Goal: Communication & Community: Ask a question

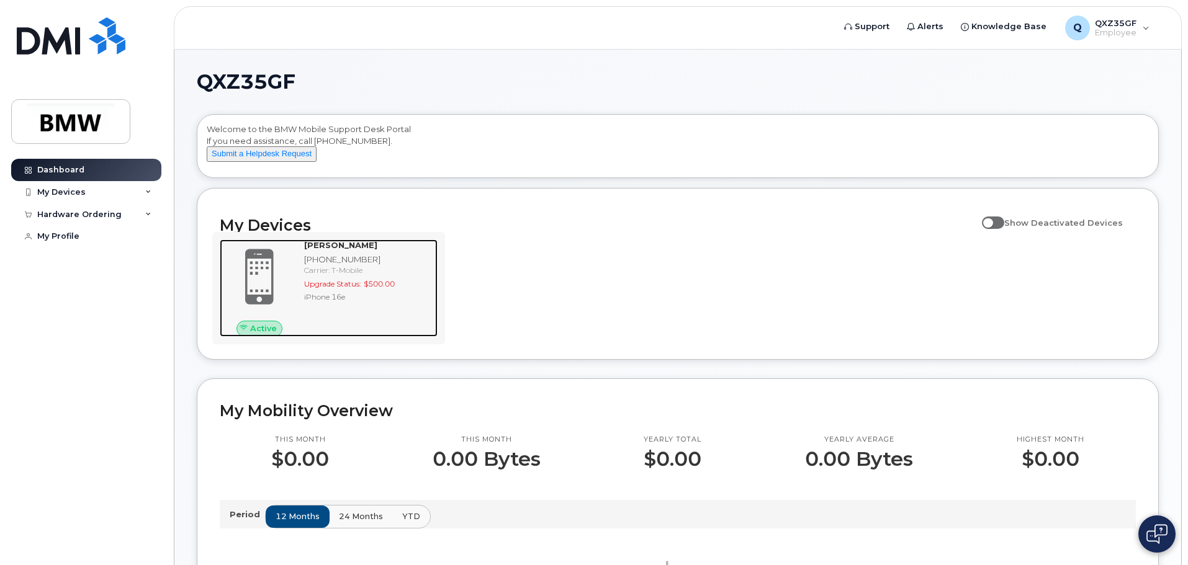
click at [341, 289] on span "Upgrade Status:" at bounding box center [332, 283] width 57 height 9
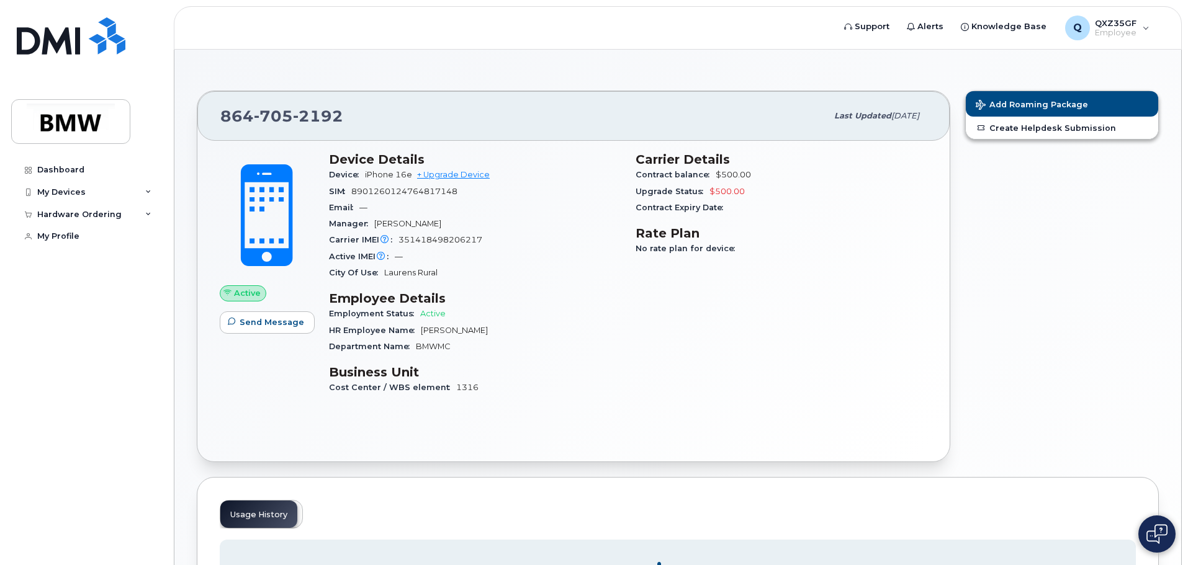
click at [415, 194] on span "8901260124764817148" at bounding box center [404, 191] width 106 height 9
click at [411, 316] on span "Employment Status" at bounding box center [374, 313] width 91 height 9
drag, startPoint x: 415, startPoint y: 345, endPoint x: 451, endPoint y: 348, distance: 35.5
click at [451, 348] on span "BMWMC" at bounding box center [433, 346] width 35 height 9
copy span "BMWMC"
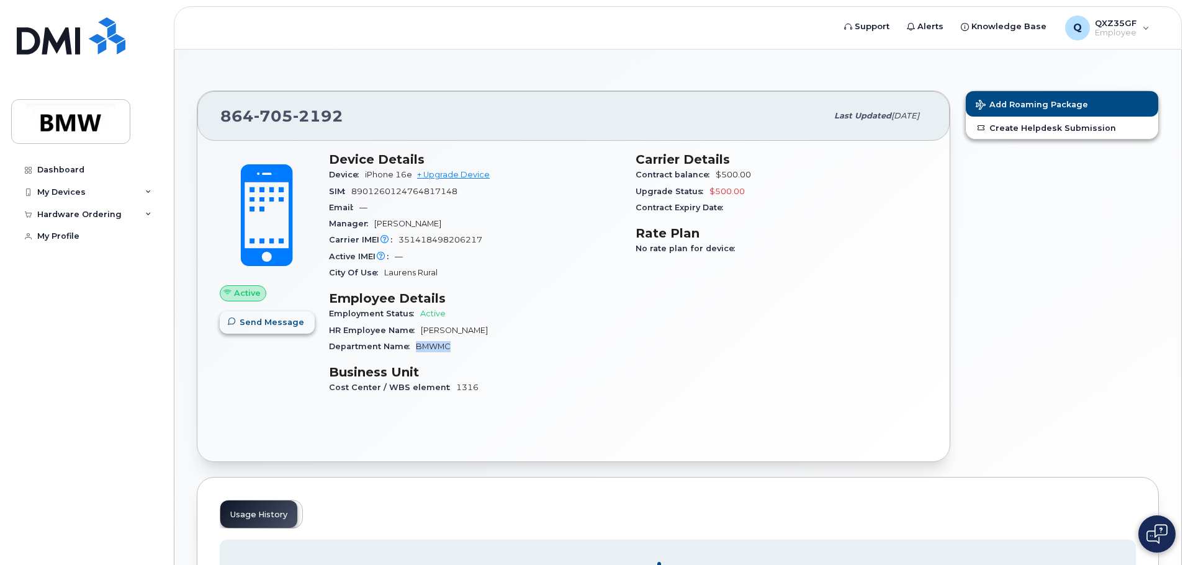
click at [249, 327] on span "Send Message" at bounding box center [272, 322] width 65 height 12
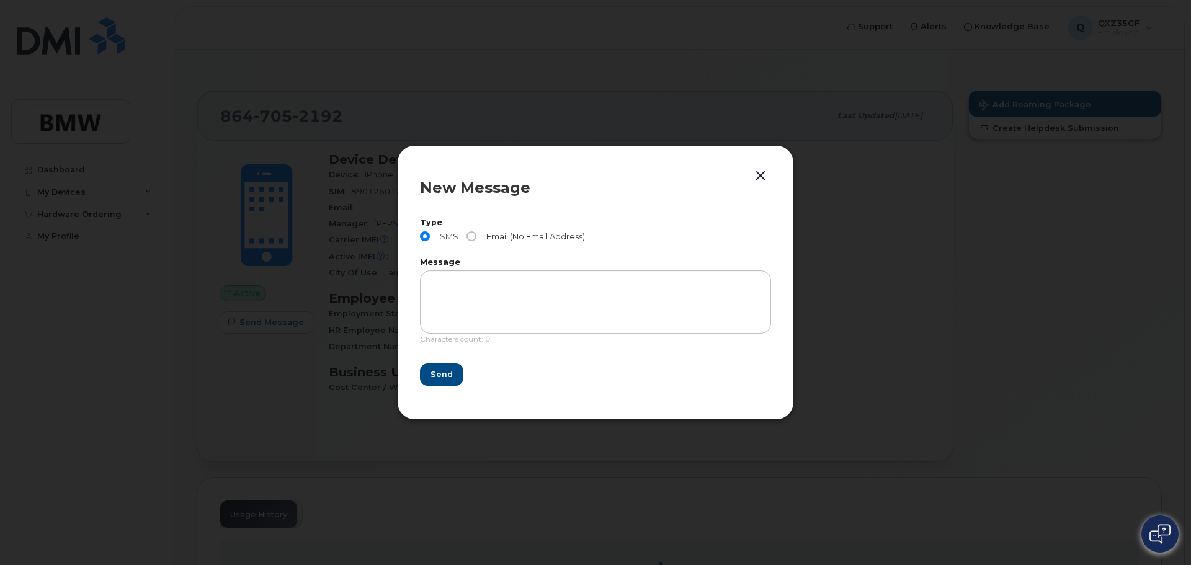
click at [475, 237] on span at bounding box center [472, 236] width 10 height 10
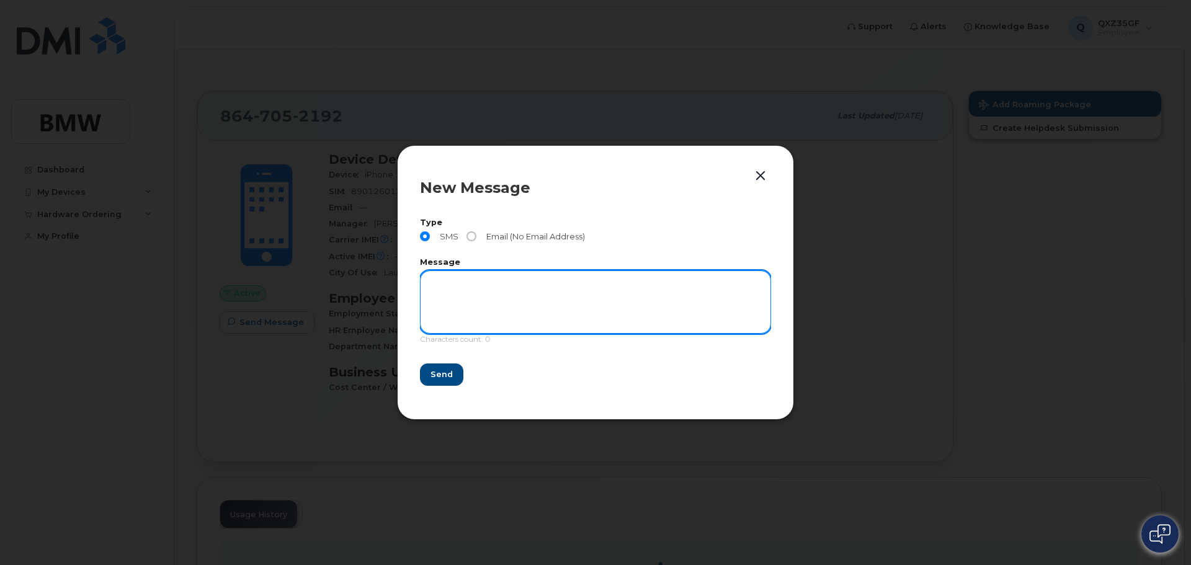
click at [454, 290] on textarea at bounding box center [595, 302] width 351 height 63
type textarea "e"
type textarea "test"
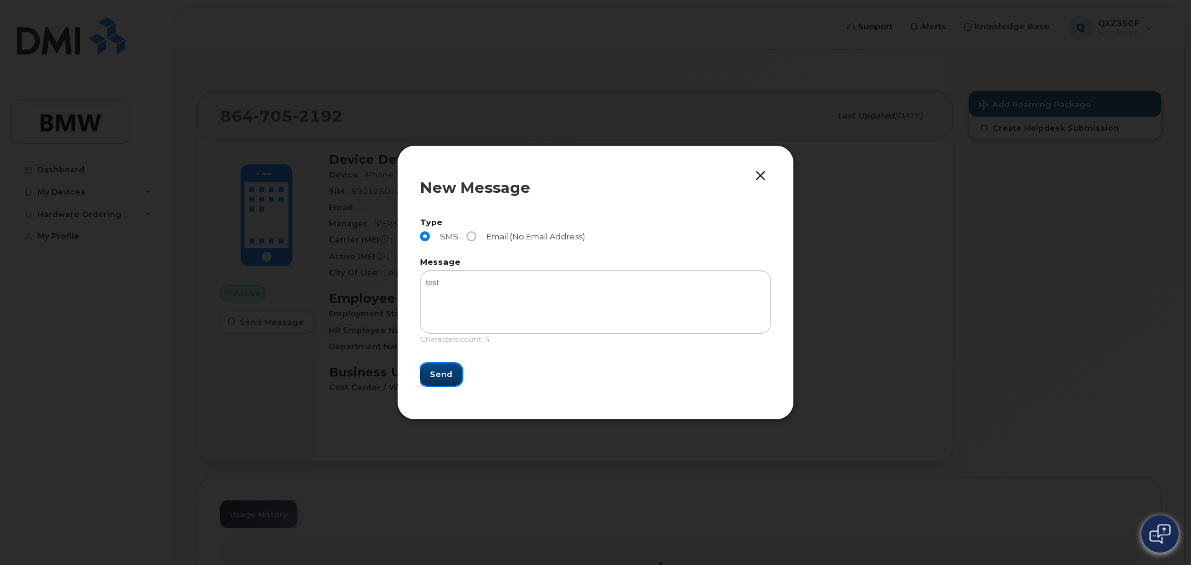
click at [439, 375] on span "Send" at bounding box center [441, 375] width 22 height 12
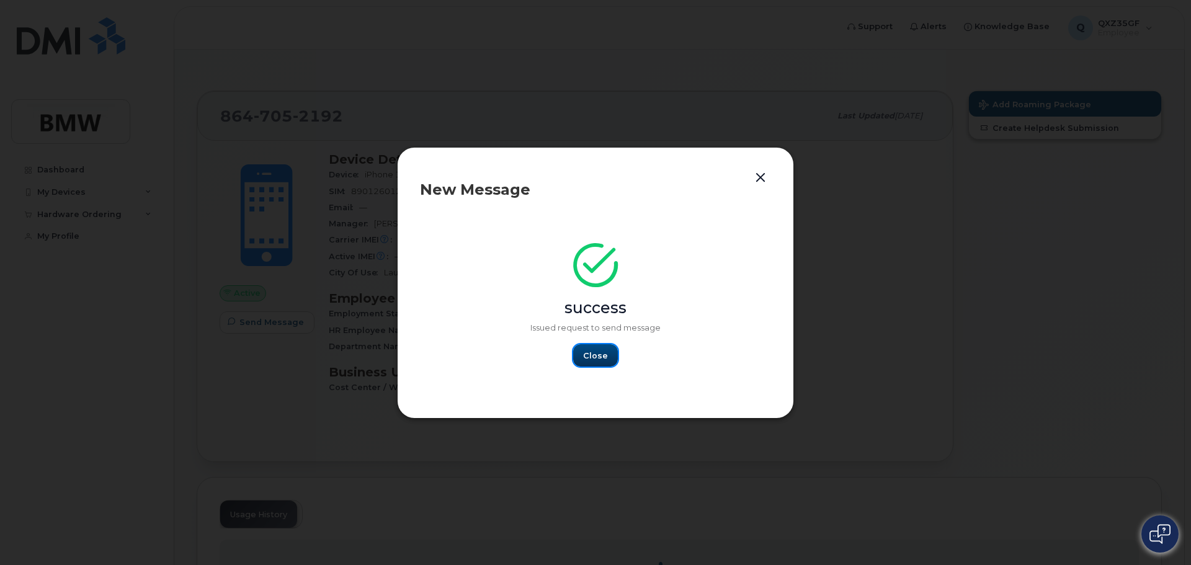
click at [590, 354] on span "Close" at bounding box center [595, 356] width 25 height 12
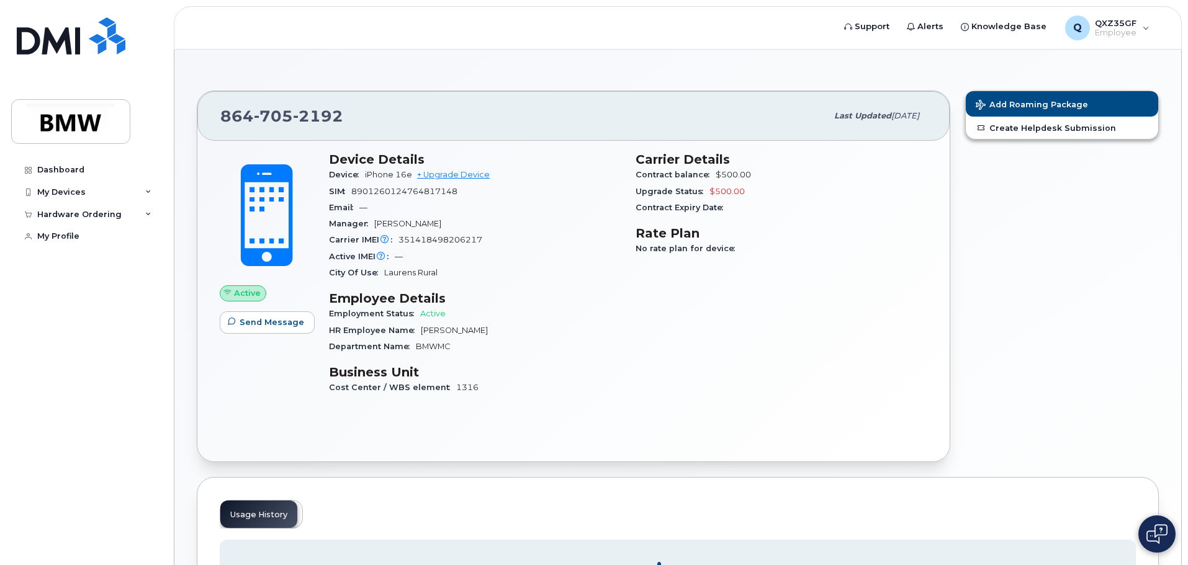
click at [590, 354] on div "Department Name BMWMC" at bounding box center [475, 347] width 292 height 16
click at [1107, 31] on span "Employee" at bounding box center [1116, 33] width 42 height 10
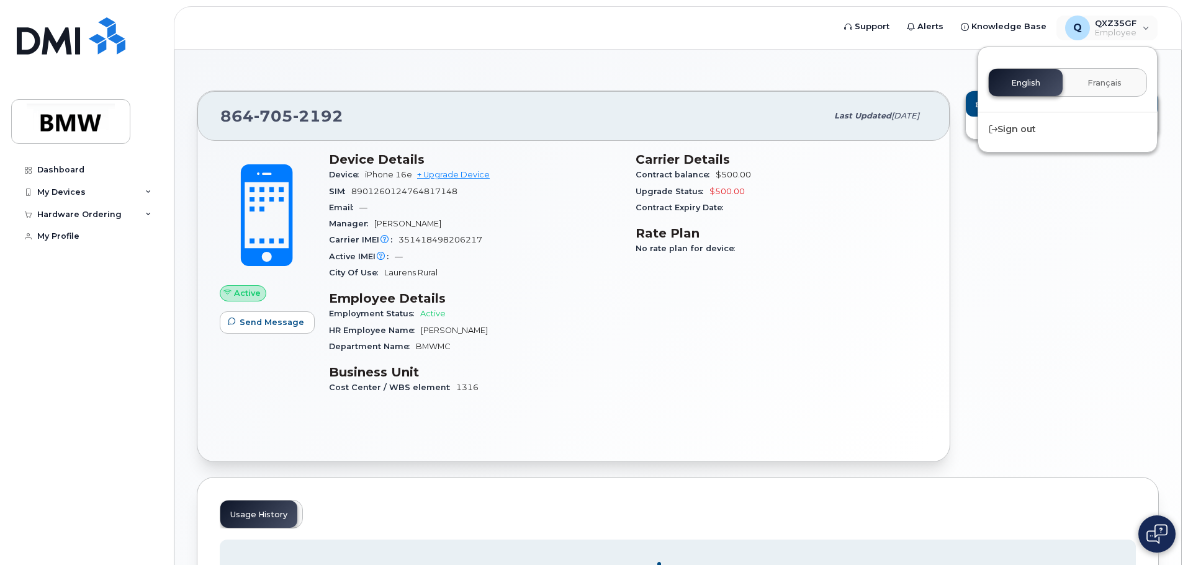
click at [845, 323] on div "Carrier Details Contract balance $500.00 Upgrade Status $500.00 Contract Expiry…" at bounding box center [781, 279] width 307 height 269
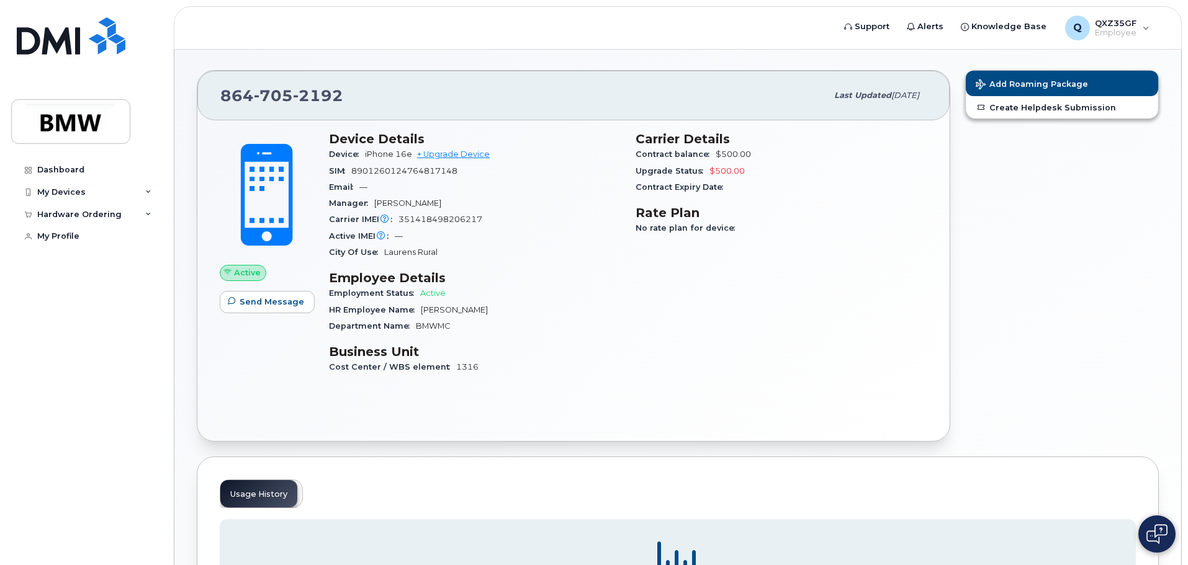
scroll to position [207, 0]
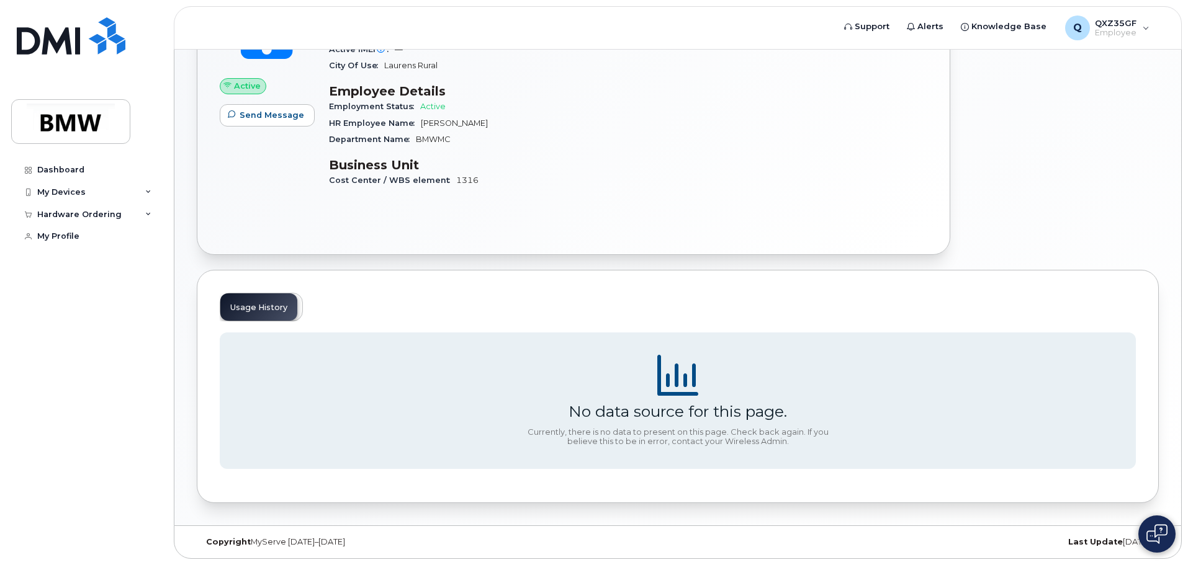
click at [246, 313] on div "Usage History" at bounding box center [261, 307] width 83 height 29
drag, startPoint x: 267, startPoint y: 313, endPoint x: 287, endPoint y: 313, distance: 19.2
click at [269, 313] on div "Usage History" at bounding box center [261, 307] width 83 height 29
click at [300, 312] on div "Usage History" at bounding box center [261, 307] width 83 height 29
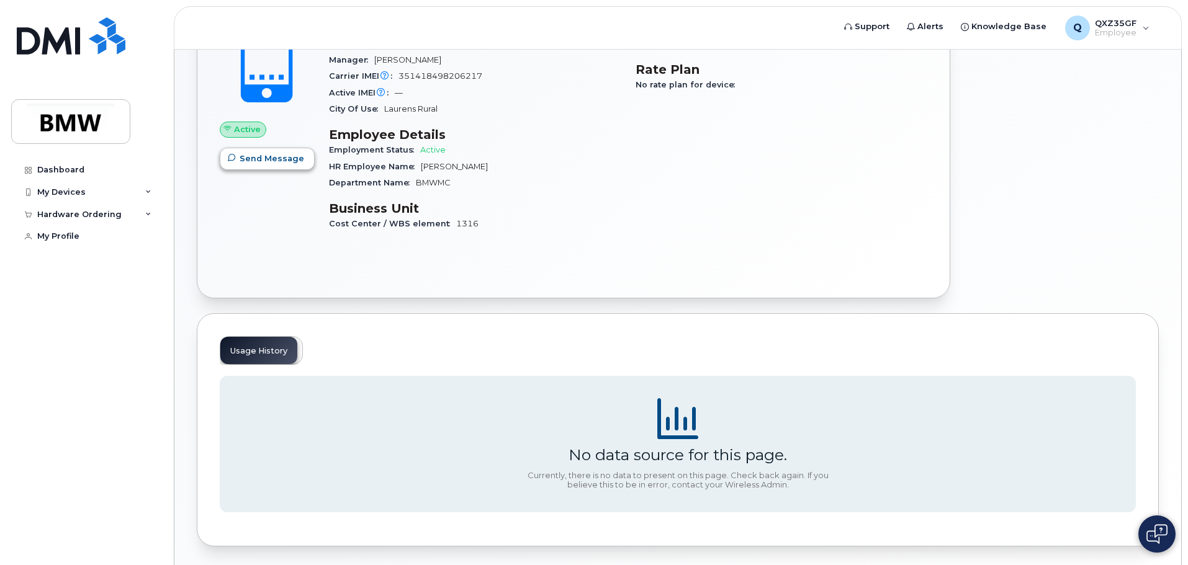
scroll to position [0, 0]
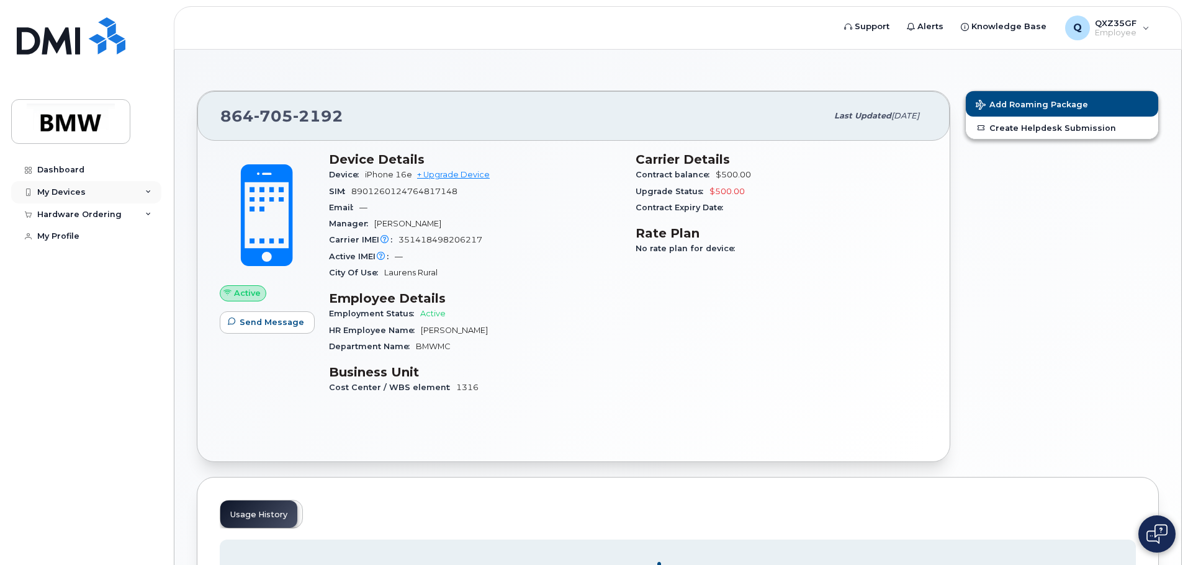
click at [68, 191] on div "My Devices" at bounding box center [61, 192] width 48 height 10
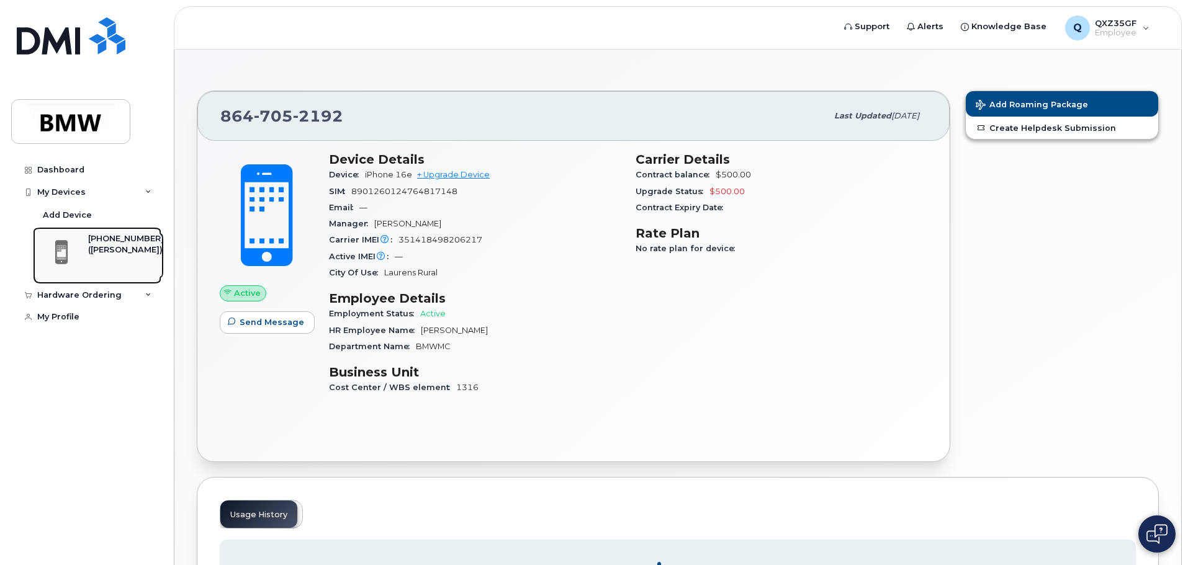
click at [109, 252] on div "([PERSON_NAME])" at bounding box center [126, 249] width 76 height 11
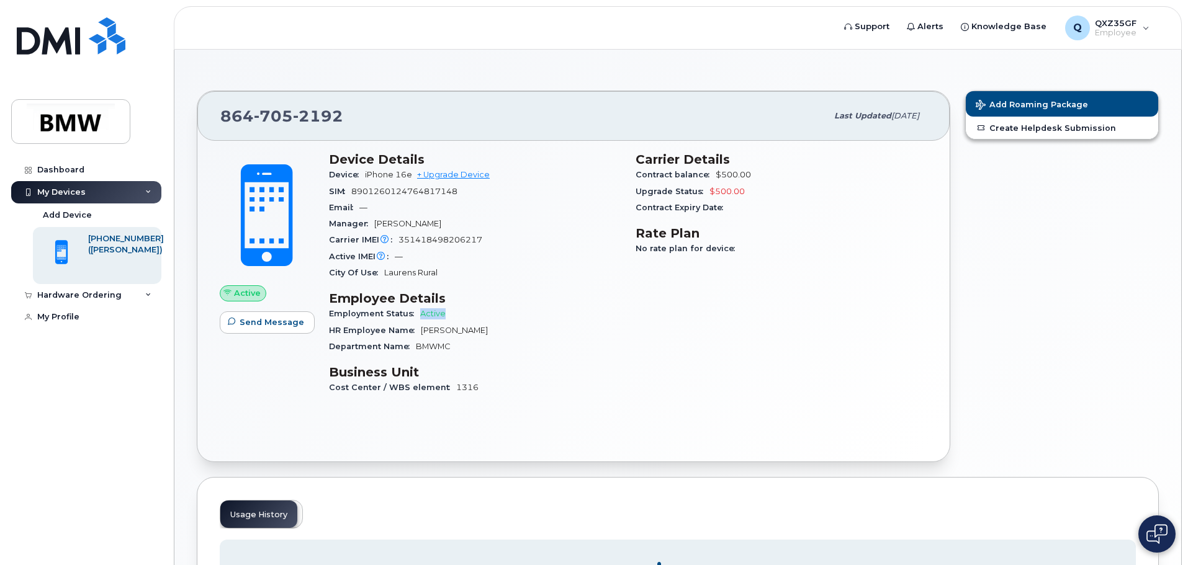
drag, startPoint x: 419, startPoint y: 313, endPoint x: 469, endPoint y: 313, distance: 49.6
click at [469, 313] on div "Employment Status Active" at bounding box center [475, 314] width 292 height 16
click at [540, 314] on div "Employment Status Active" at bounding box center [475, 314] width 292 height 16
click at [148, 299] on div "Hardware Ordering" at bounding box center [86, 295] width 150 height 22
click at [49, 366] on div "My Profile" at bounding box center [58, 365] width 42 height 10
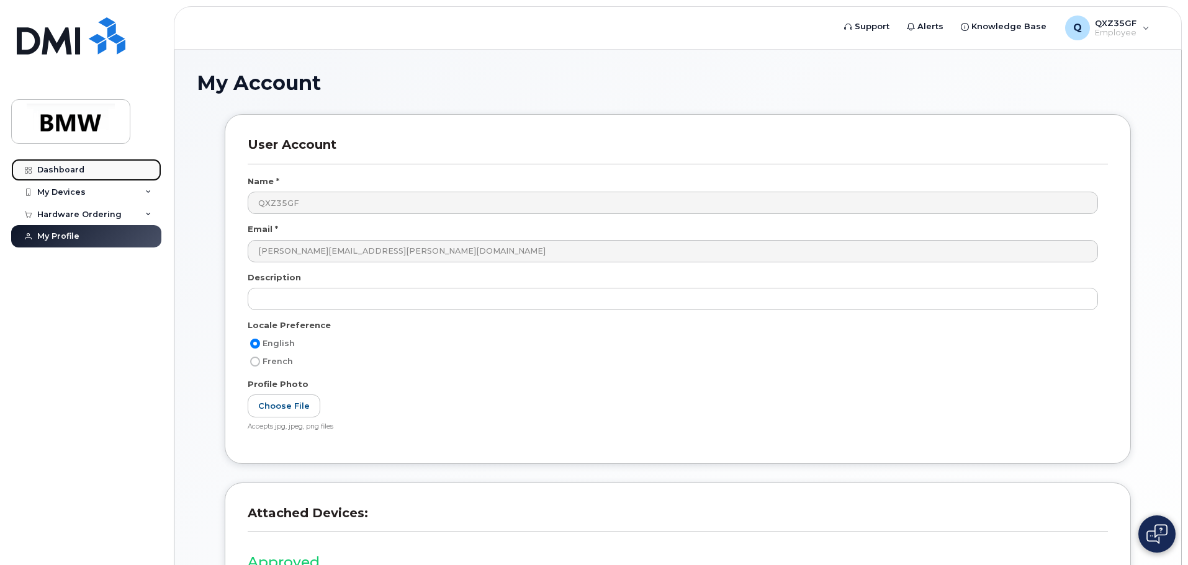
click at [71, 172] on div "Dashboard" at bounding box center [60, 170] width 47 height 10
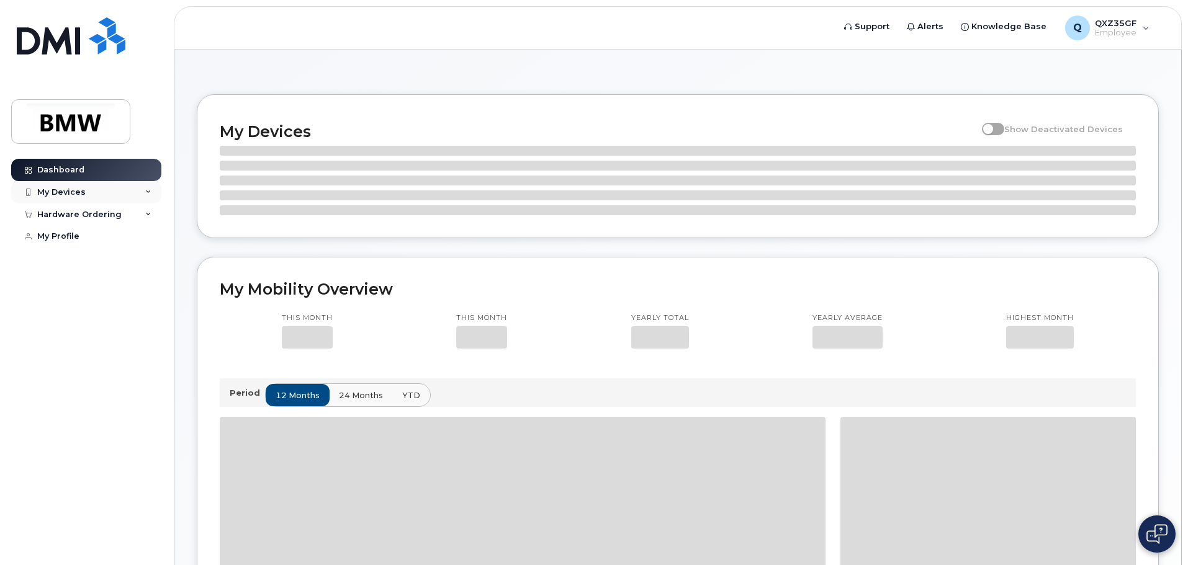
click at [149, 192] on icon at bounding box center [148, 192] width 6 height 6
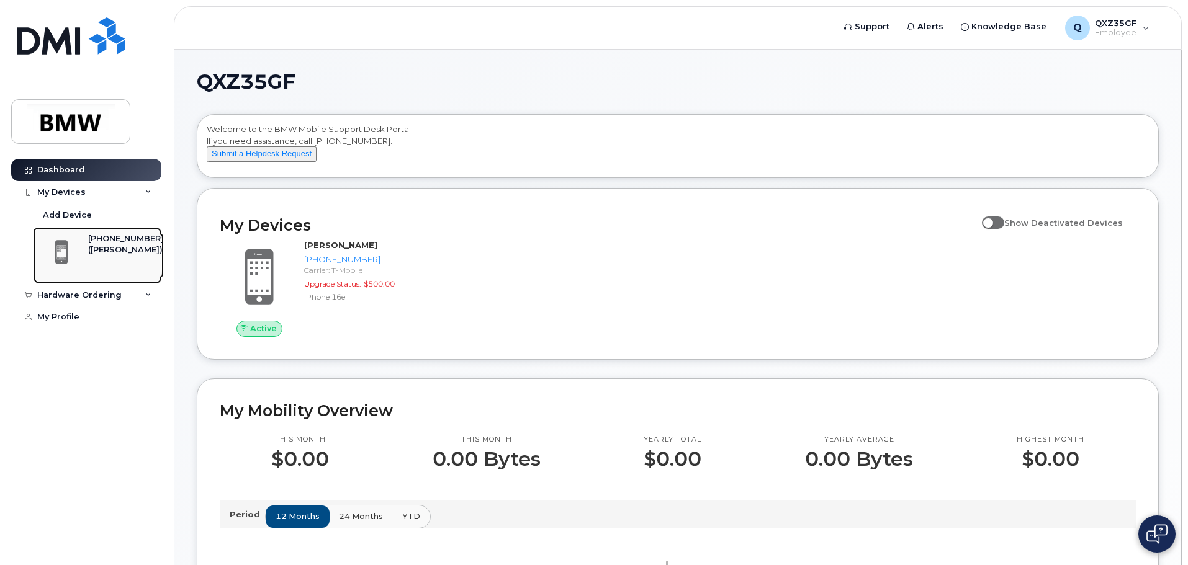
click at [117, 247] on div "([PERSON_NAME])" at bounding box center [126, 249] width 76 height 11
